Goal: Task Accomplishment & Management: Manage account settings

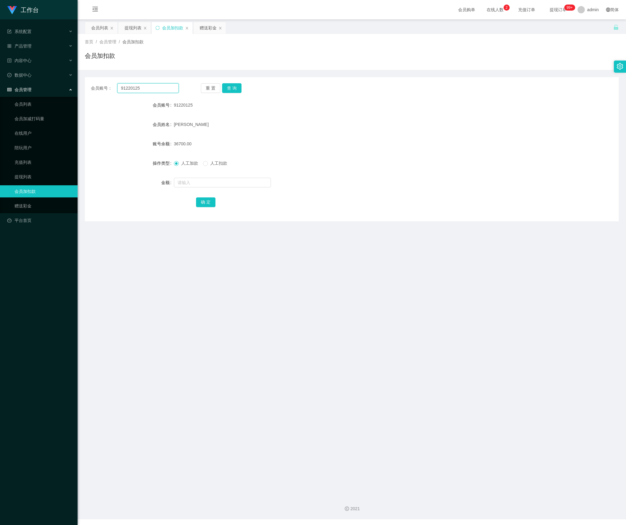
drag, startPoint x: 161, startPoint y: 88, endPoint x: 38, endPoint y: 88, distance: 123.0
click at [38, 88] on section "工作台 系统配置 产品管理 内容中心 数据中心 会员管理 会员列表 会员加减打码量 在线用户 陪玩用户 充值列表 提现列表 会员加扣款 赠送彩金 平台首页 保…" at bounding box center [313, 260] width 626 height 520
paste input "1111511"
type input "1111511"
click at [228, 86] on button "查 询" at bounding box center [231, 88] width 19 height 10
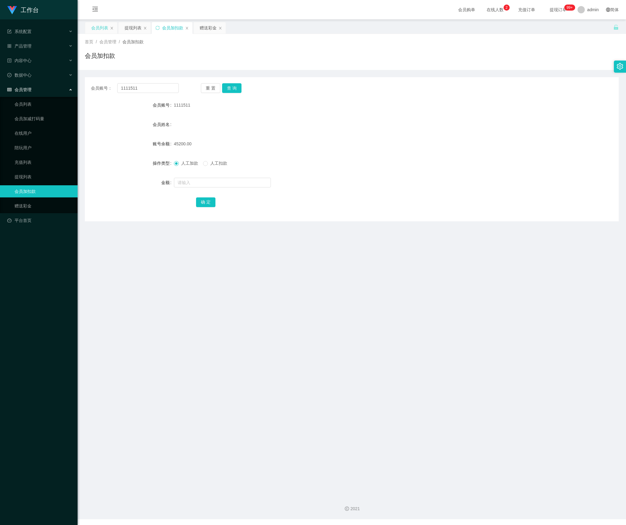
click at [104, 27] on div "会员列表" at bounding box center [99, 28] width 17 height 12
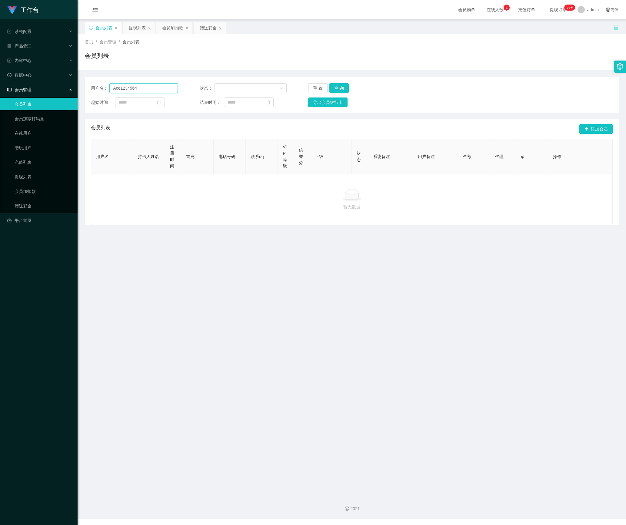
drag, startPoint x: 151, startPoint y: 88, endPoint x: 75, endPoint y: 89, distance: 76.4
click at [61, 88] on section "工作台 系统配置 产品管理 内容中心 数据中心 会员管理 会员列表 会员加减打码量 在线用户 陪玩用户 充值列表 提现列表 会员加扣款 赠送彩金 平台首页 保…" at bounding box center [313, 260] width 626 height 520
paste input "Lc123456"
type input "Lc123456"
click at [337, 87] on button "查 询" at bounding box center [338, 88] width 19 height 10
